Goal: Task Accomplishment & Management: Manage account settings

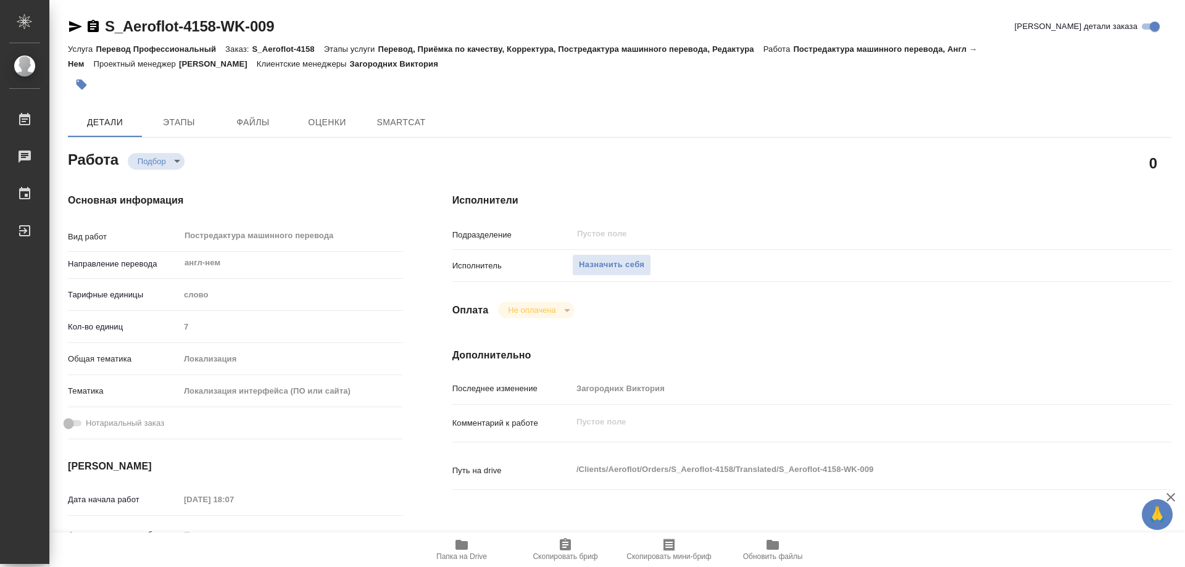
type textarea "x"
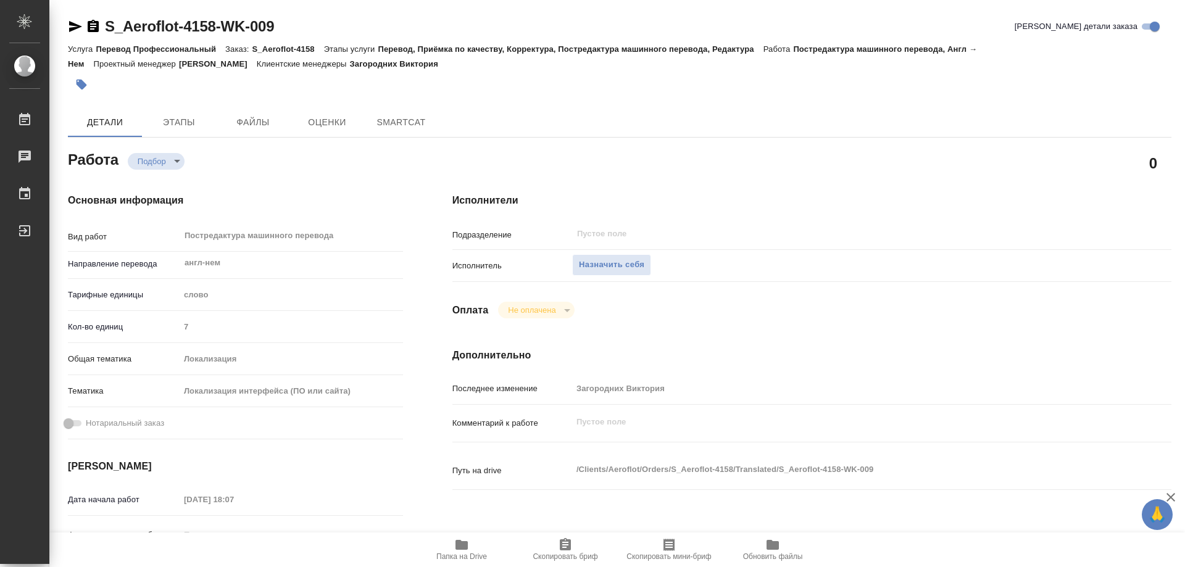
type textarea "x"
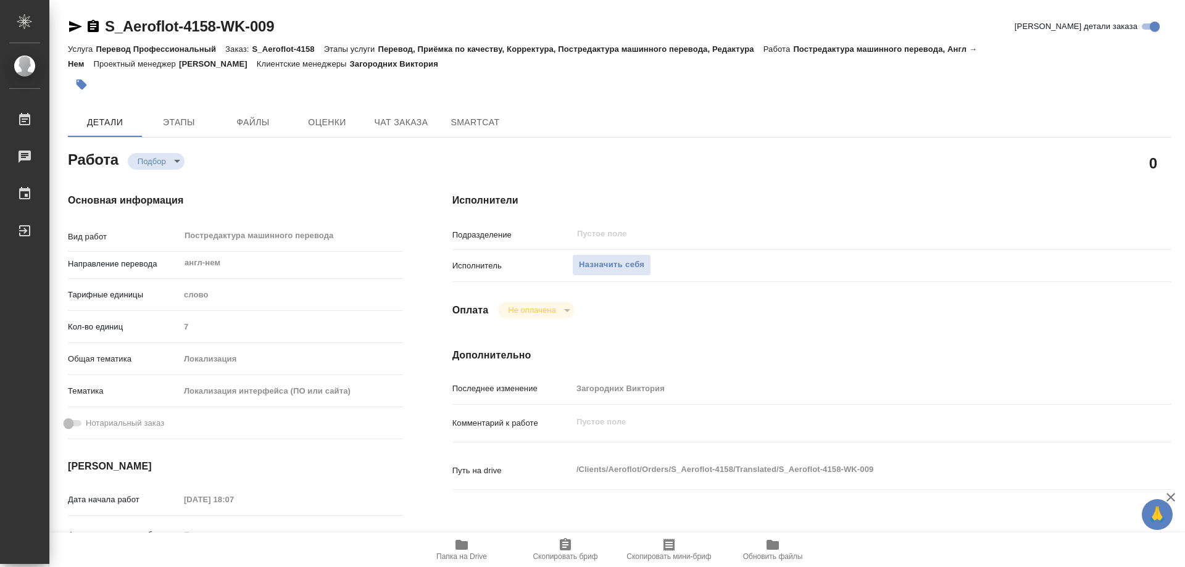
type textarea "x"
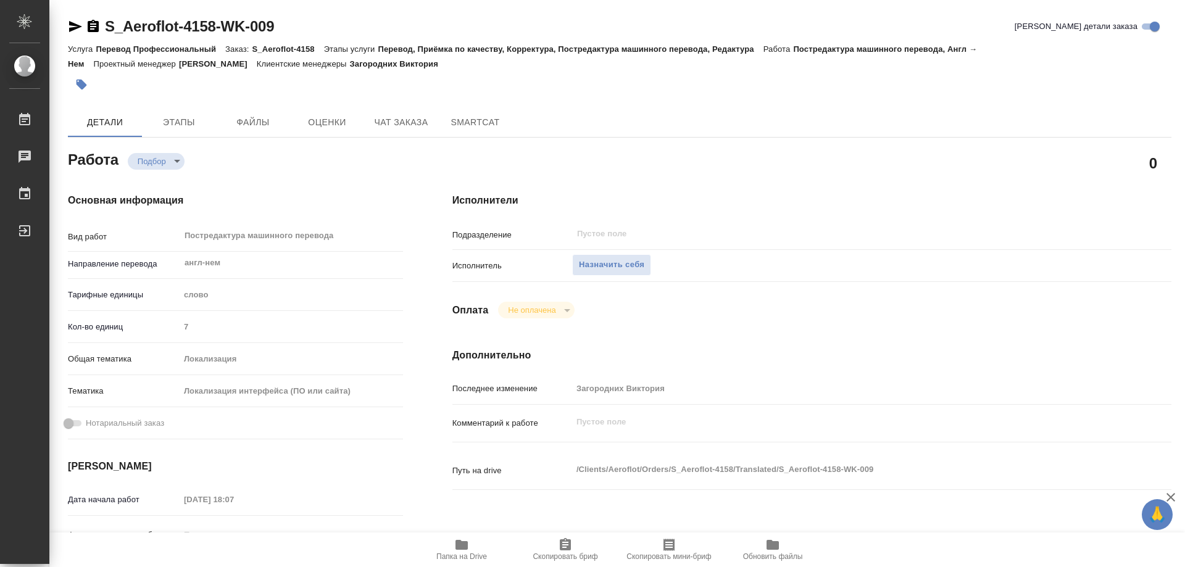
type textarea "x"
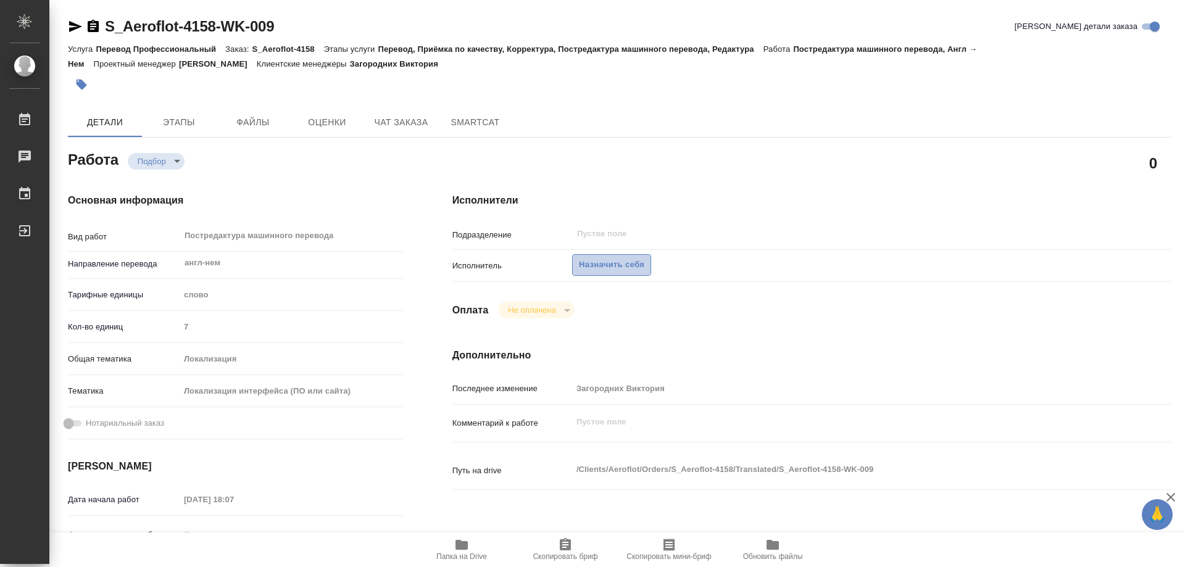
click at [632, 270] on span "Назначить себя" at bounding box center [611, 265] width 65 height 14
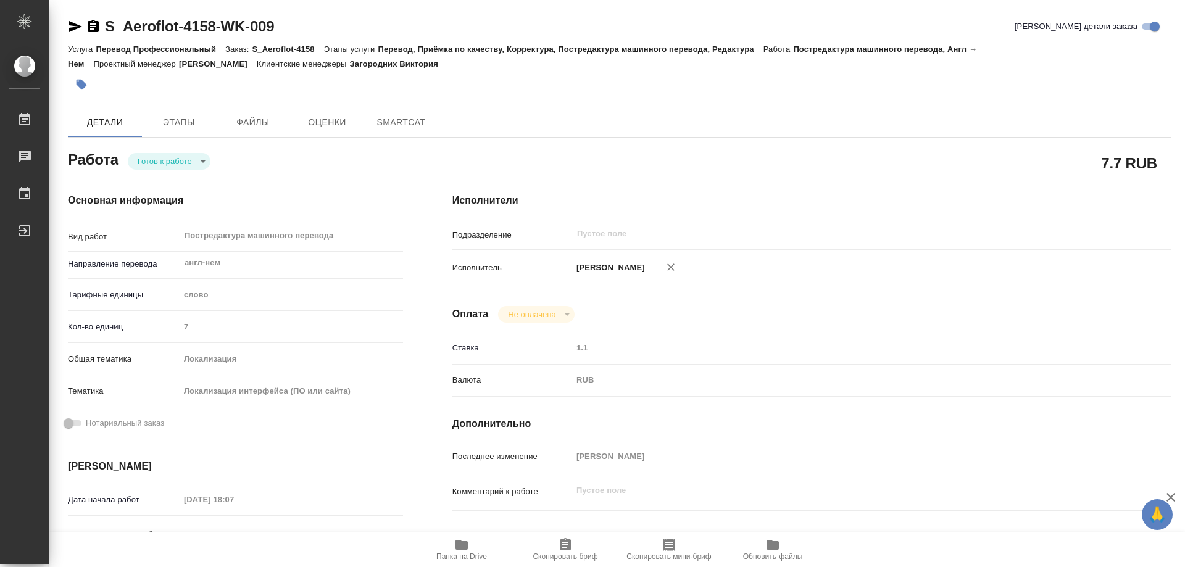
type textarea "x"
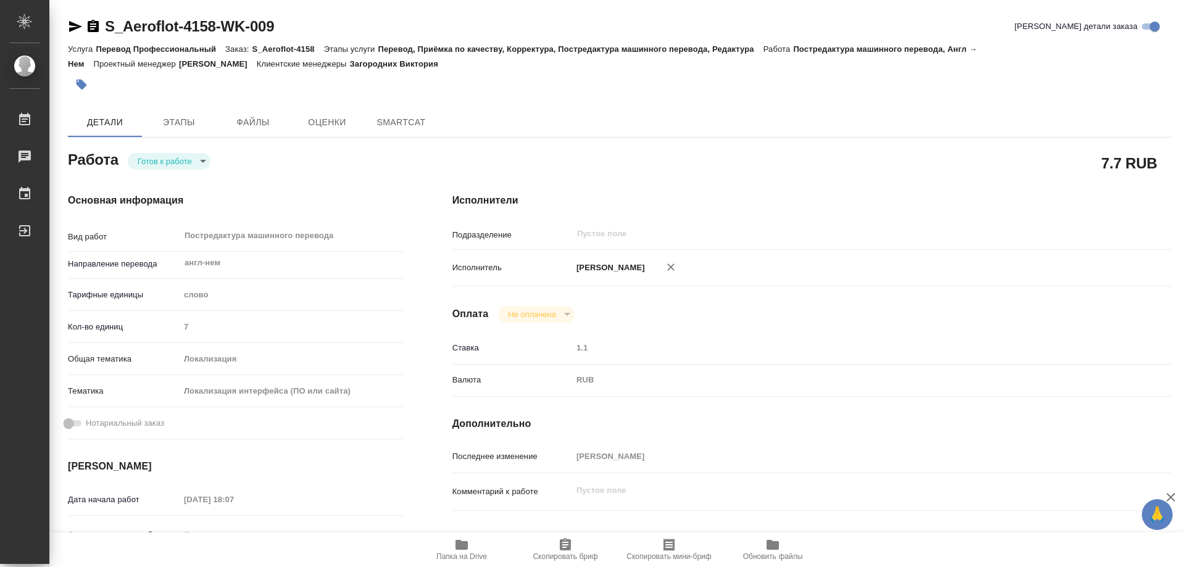
type textarea "x"
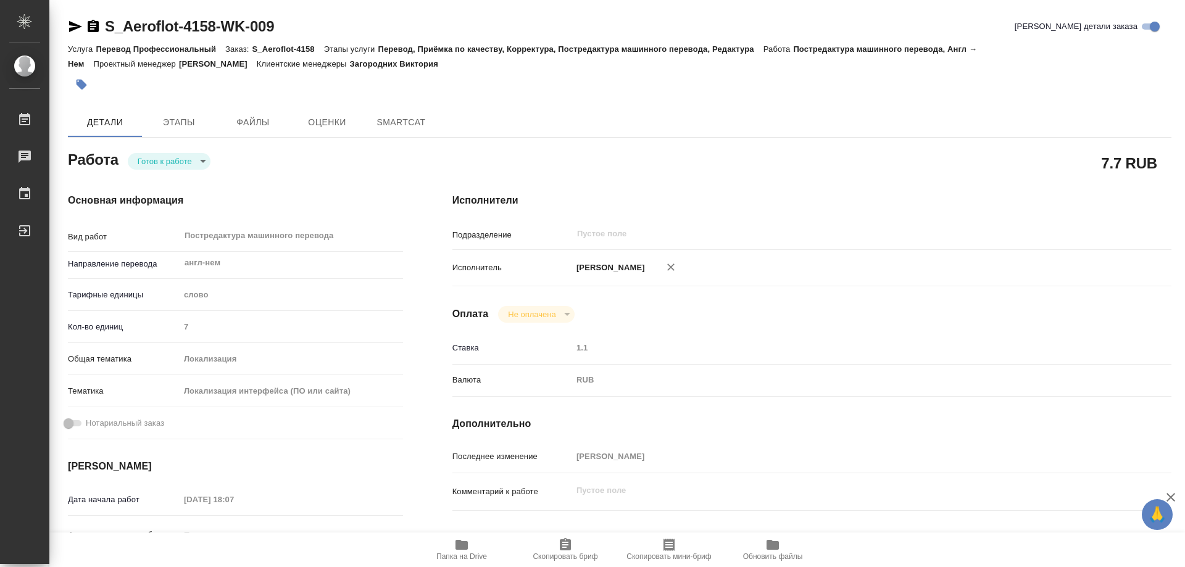
type textarea "x"
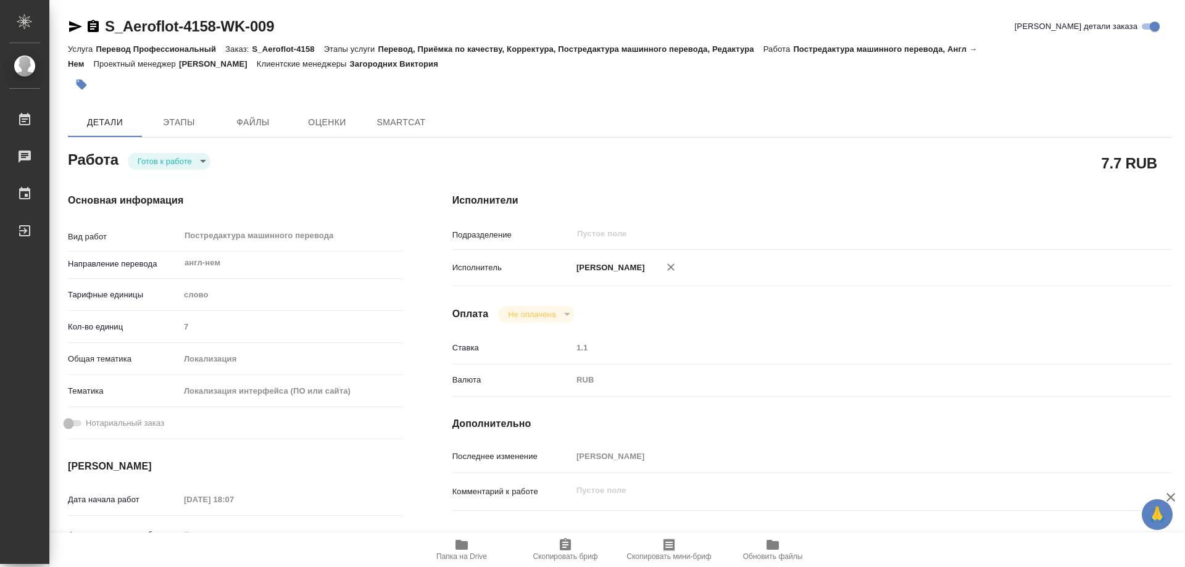
type textarea "x"
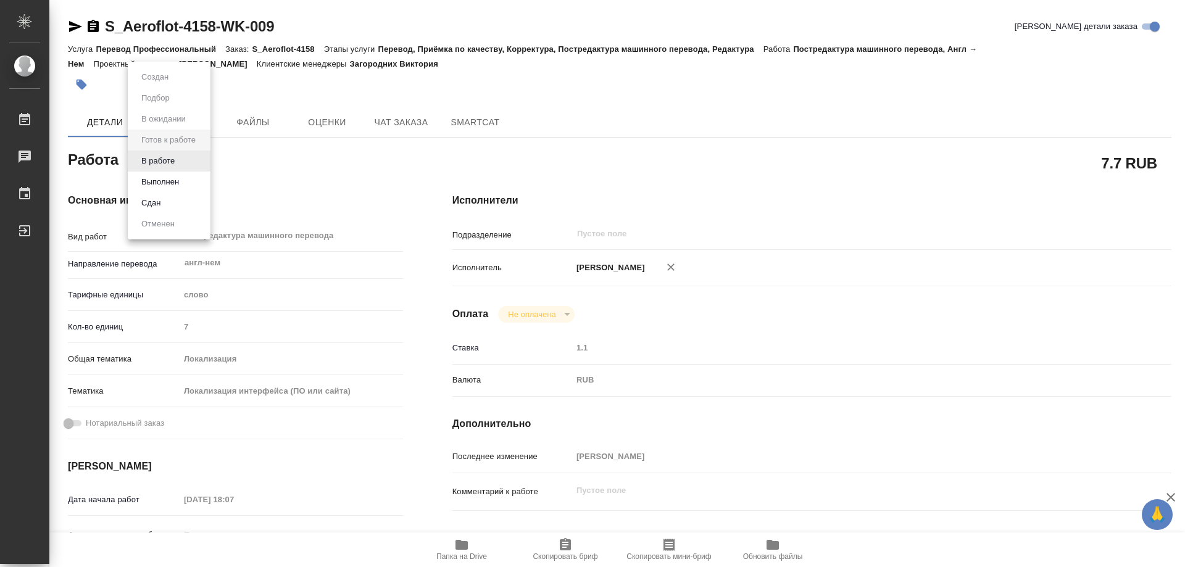
click at [201, 161] on body "🙏 .cls-1 fill:#fff; AWATERA Kozinets Larisa Работы Чаты График Выйти S_Aeroflot…" at bounding box center [592, 283] width 1185 height 567
click at [165, 161] on button "В работе" at bounding box center [158, 161] width 41 height 14
type textarea "x"
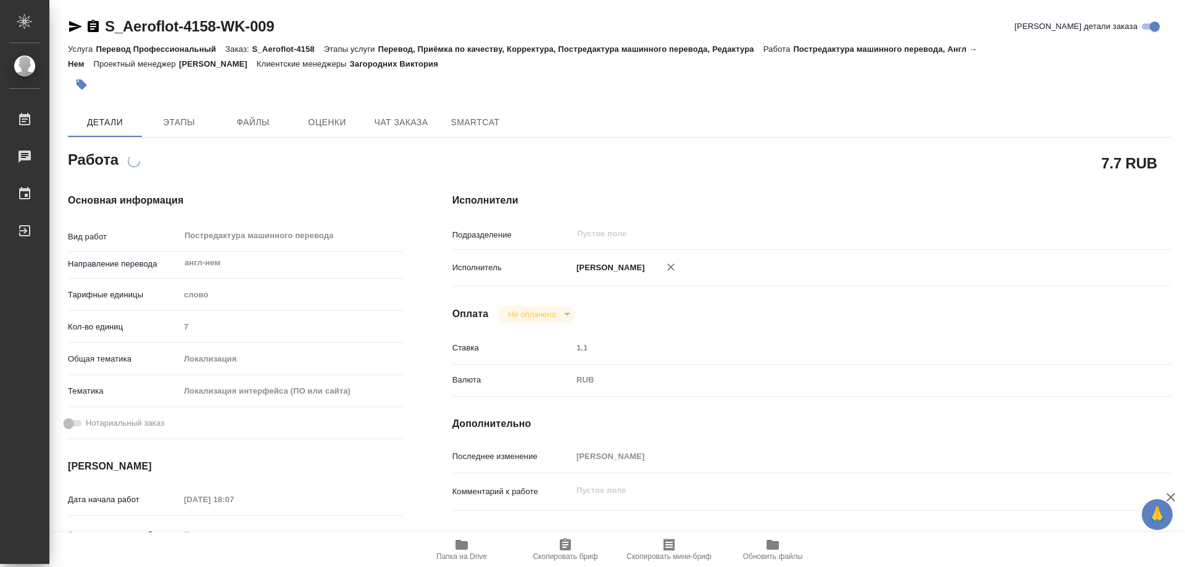
type textarea "x"
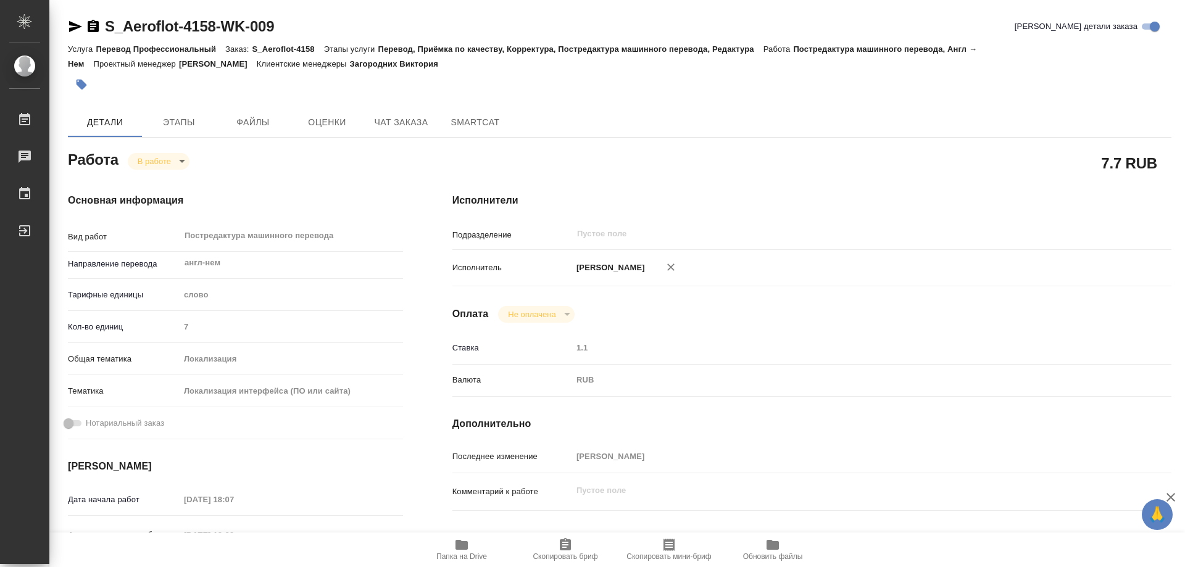
type textarea "x"
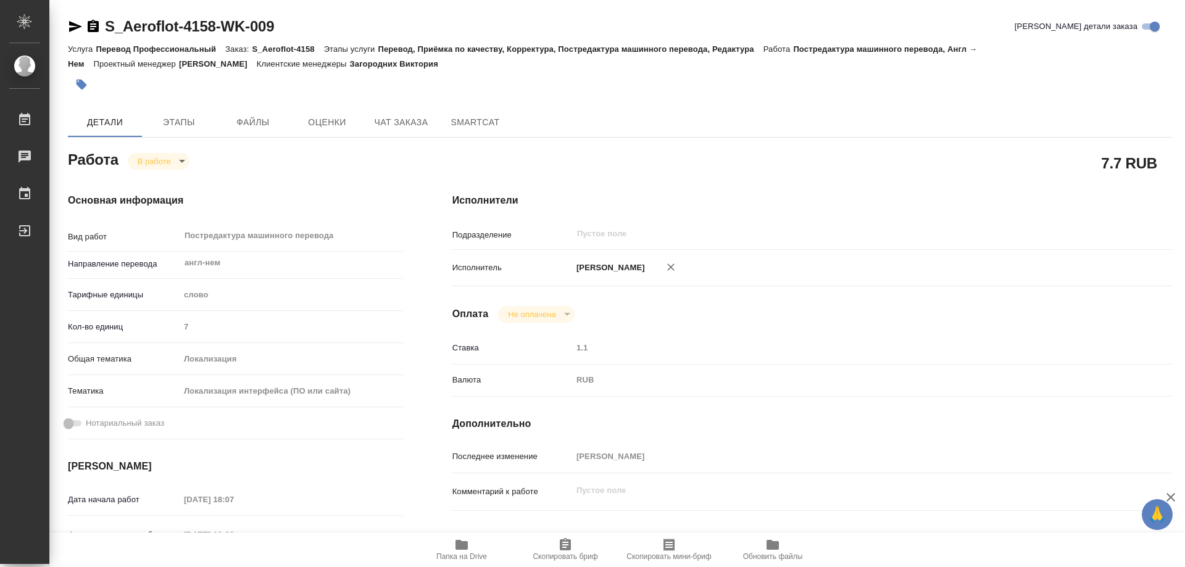
type textarea "x"
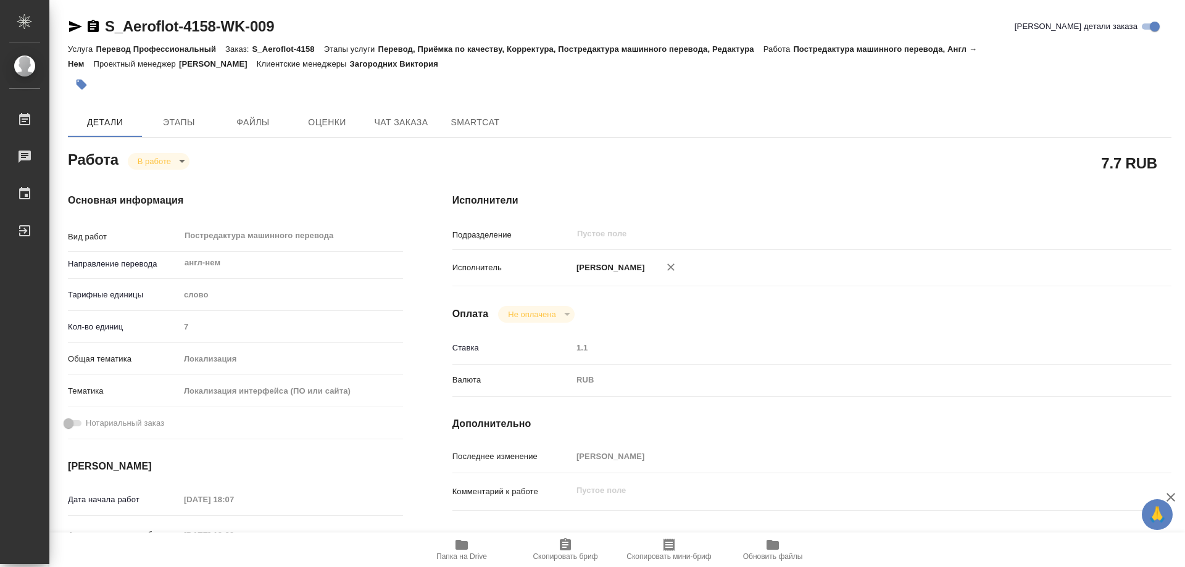
type textarea "x"
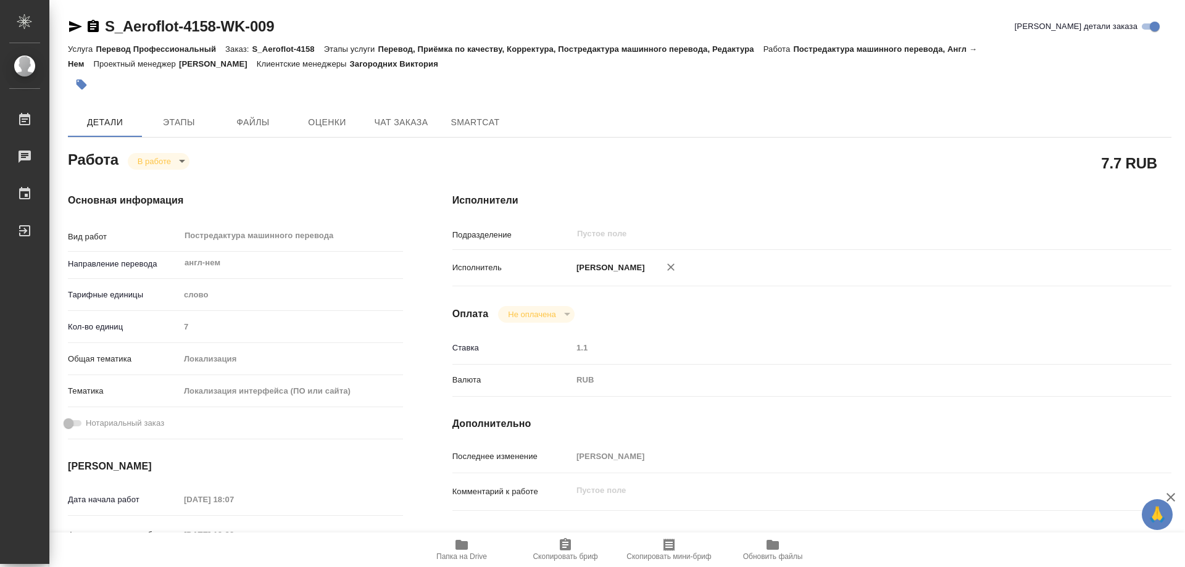
type textarea "x"
